Goal: Task Accomplishment & Management: Manage account settings

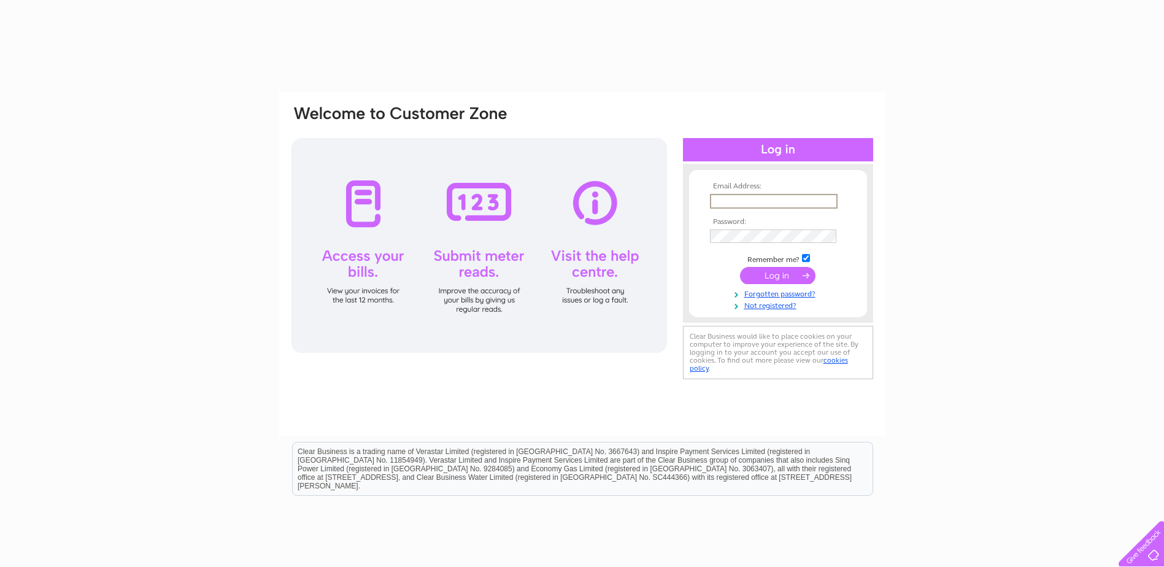
click at [735, 199] on input "text" at bounding box center [774, 201] width 128 height 15
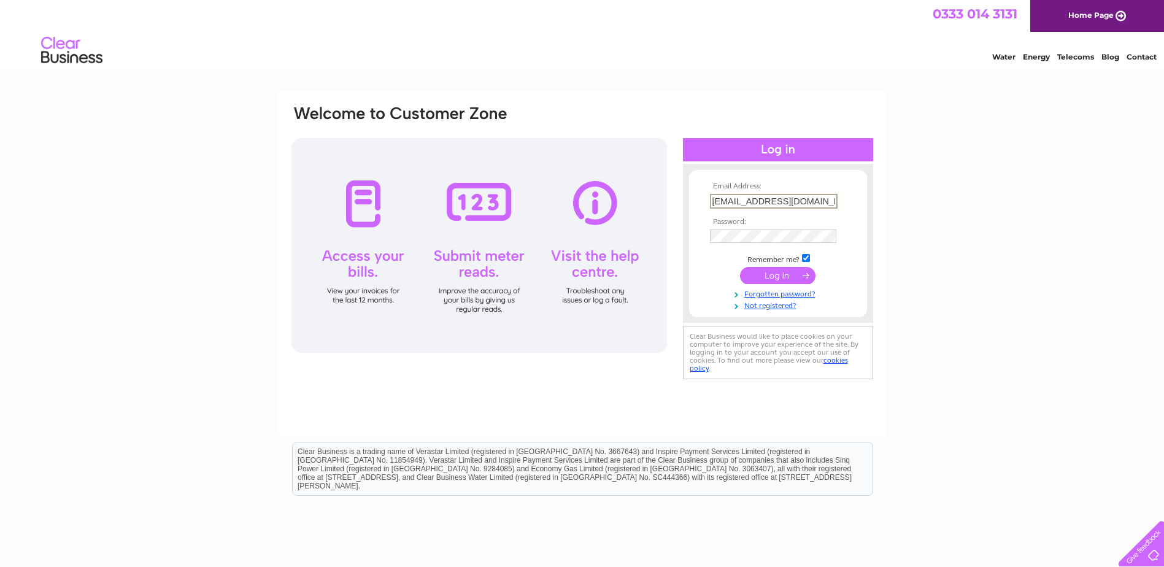
type input "admin@proscot.com"
click at [740, 267] on input "submit" at bounding box center [777, 275] width 75 height 17
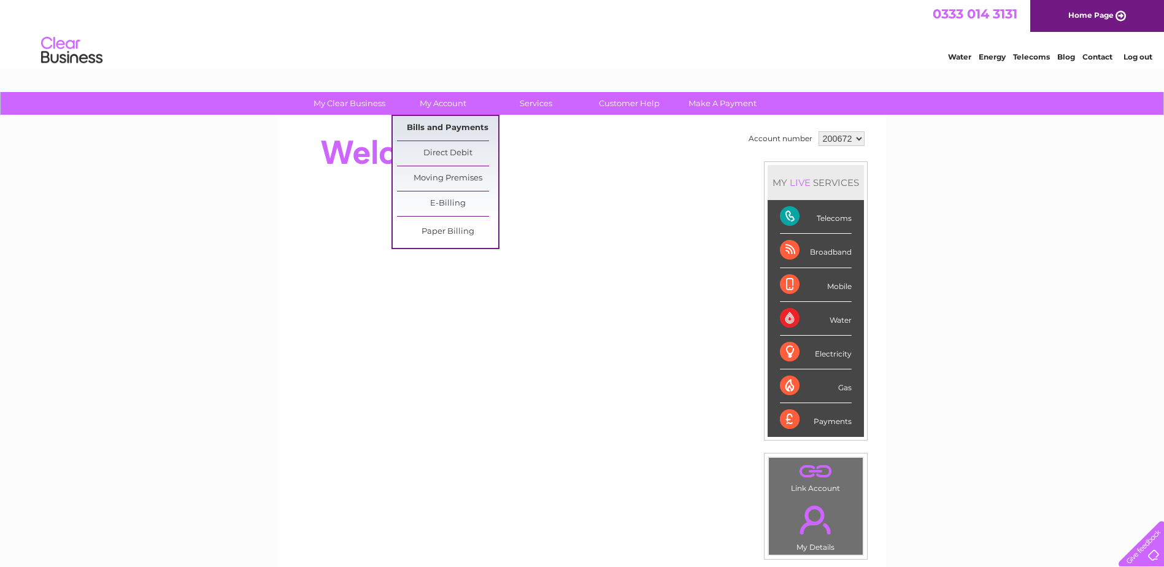
click at [446, 131] on link "Bills and Payments" at bounding box center [447, 128] width 101 height 25
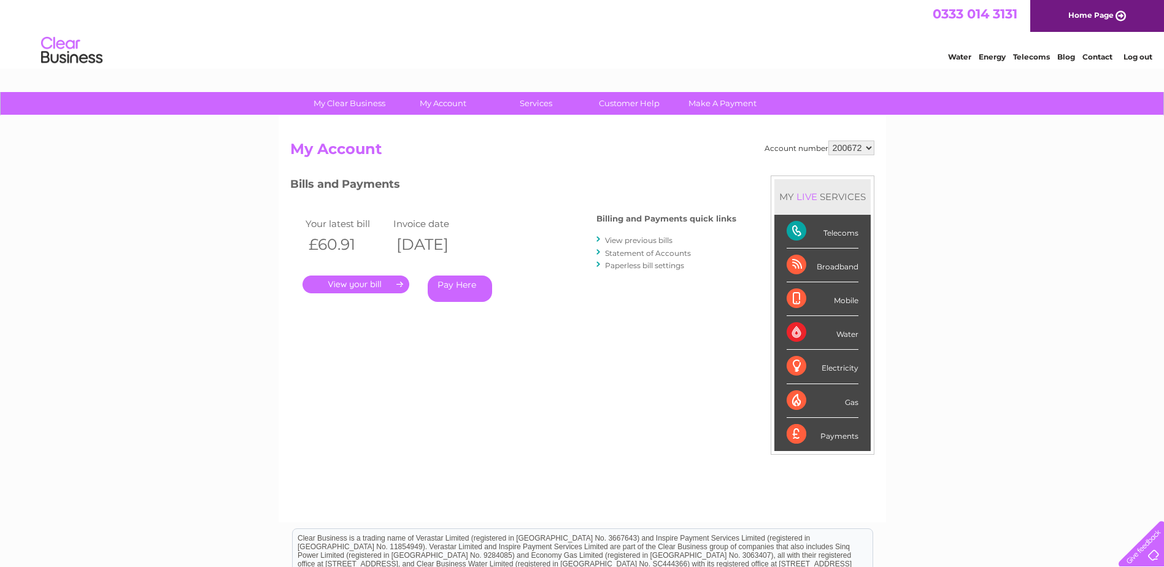
click at [366, 280] on link "." at bounding box center [355, 284] width 107 height 18
